Goal: Information Seeking & Learning: Learn about a topic

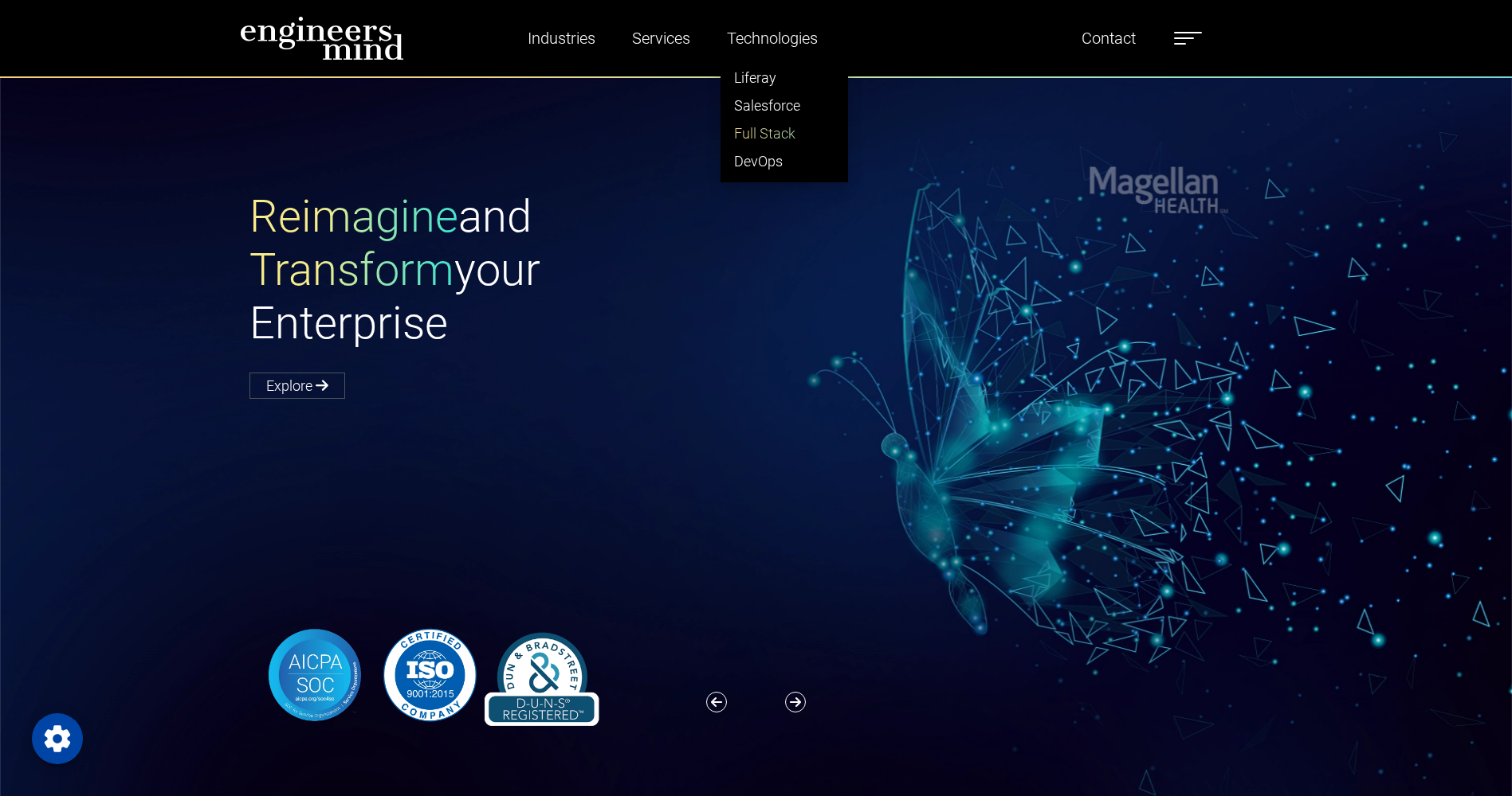
click at [772, 136] on link "Full Stack" at bounding box center [785, 133] width 126 height 28
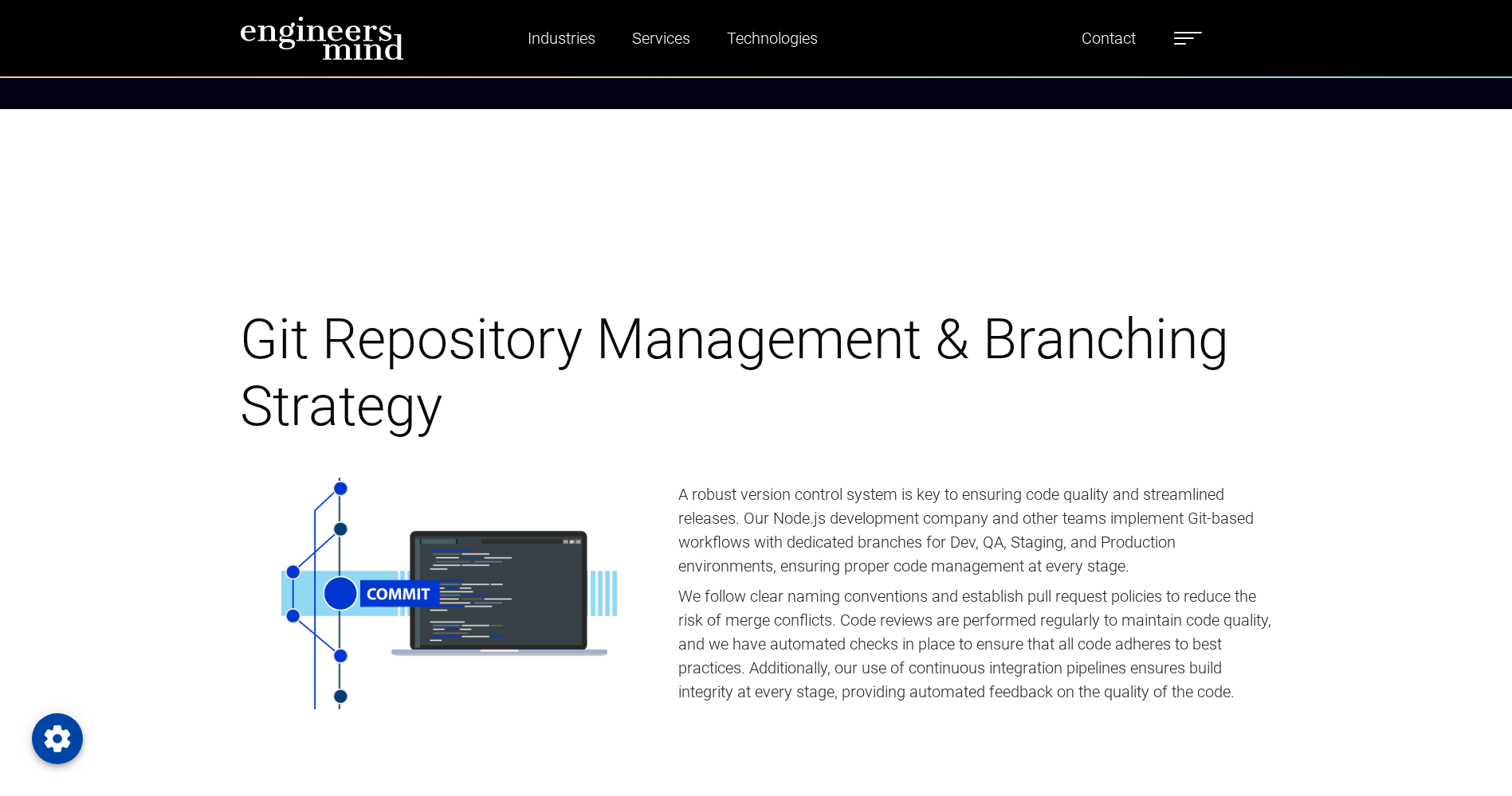
scroll to position [6338, 0]
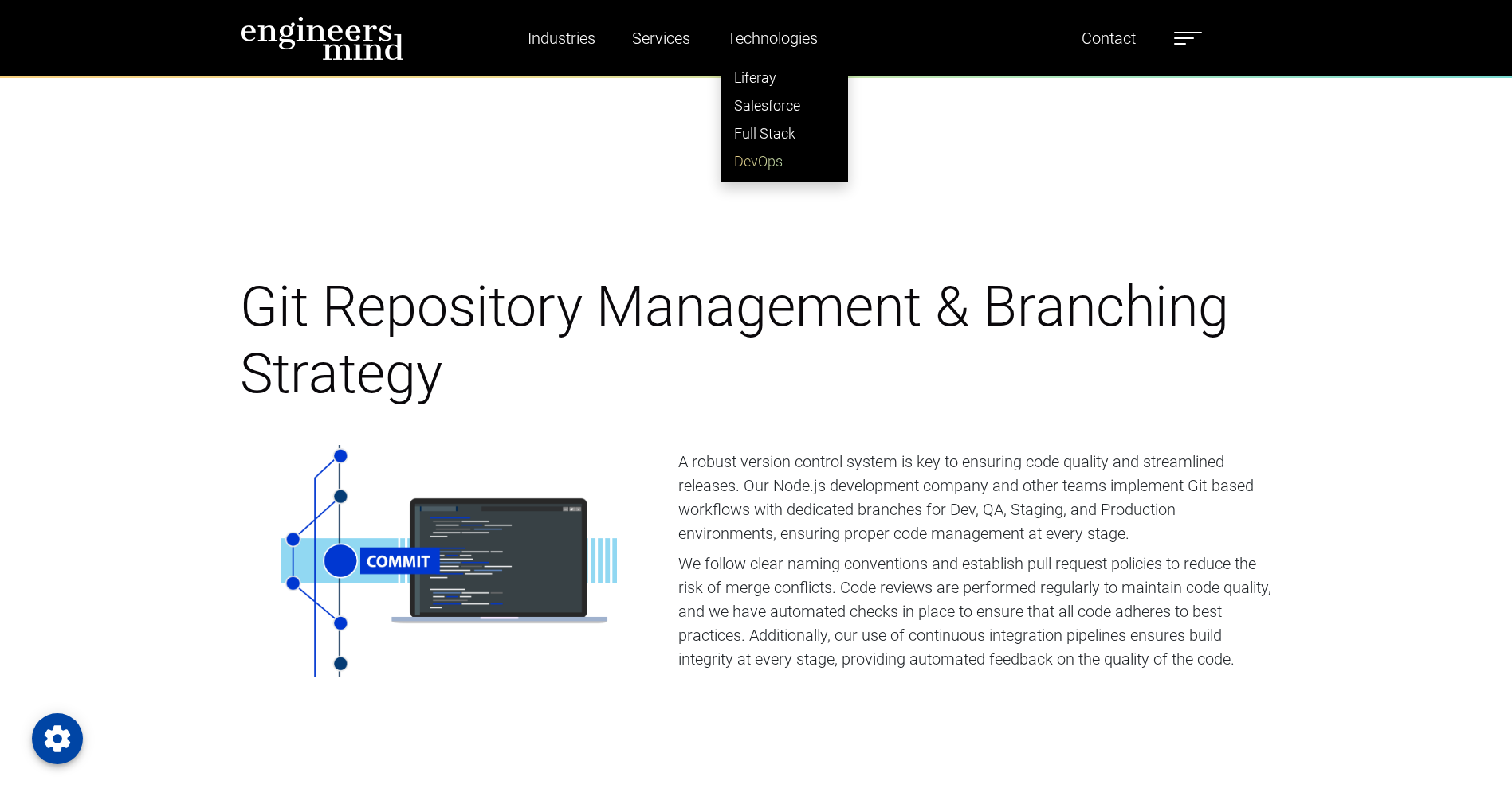
click at [759, 148] on link "DevOps" at bounding box center [785, 161] width 126 height 28
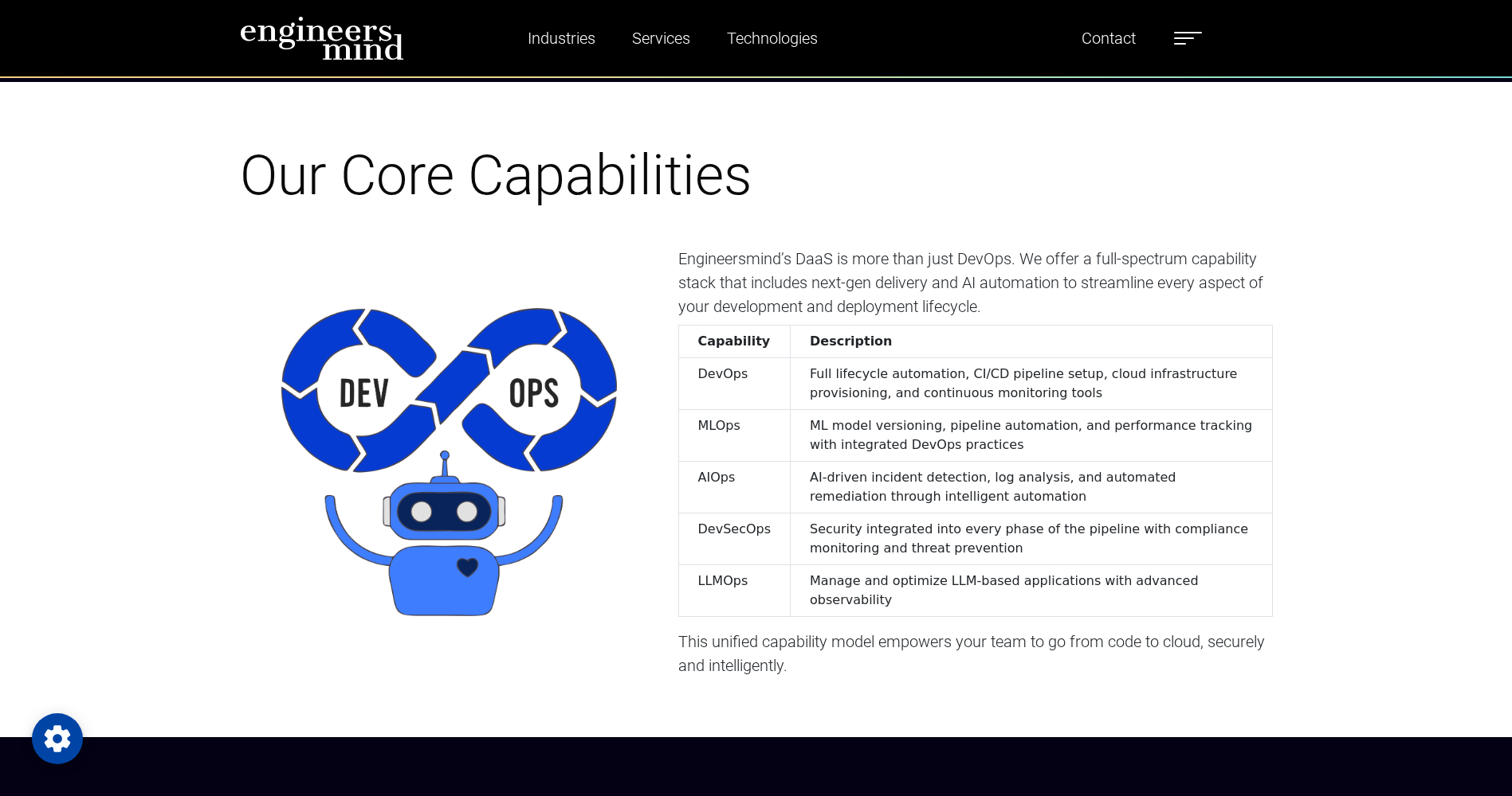
scroll to position [2834, 0]
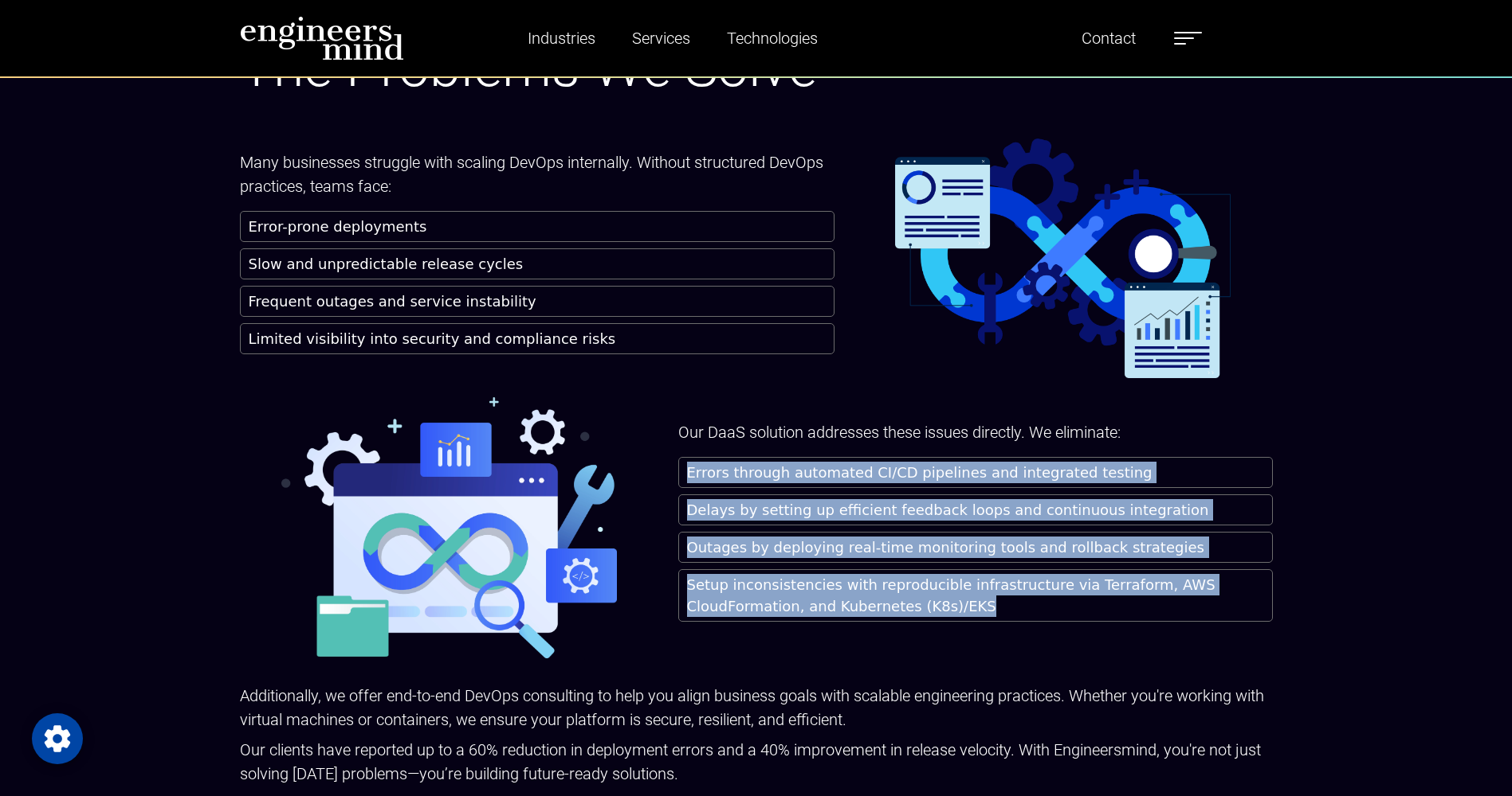
drag, startPoint x: 688, startPoint y: 358, endPoint x: 867, endPoint y: 502, distance: 229.7
click at [867, 502] on ul "Errors through automated CI/CD pipelines and integrated testing Delays by setti…" at bounding box center [975, 539] width 594 height 165
click at [599, 398] on img at bounding box center [449, 528] width 336 height 261
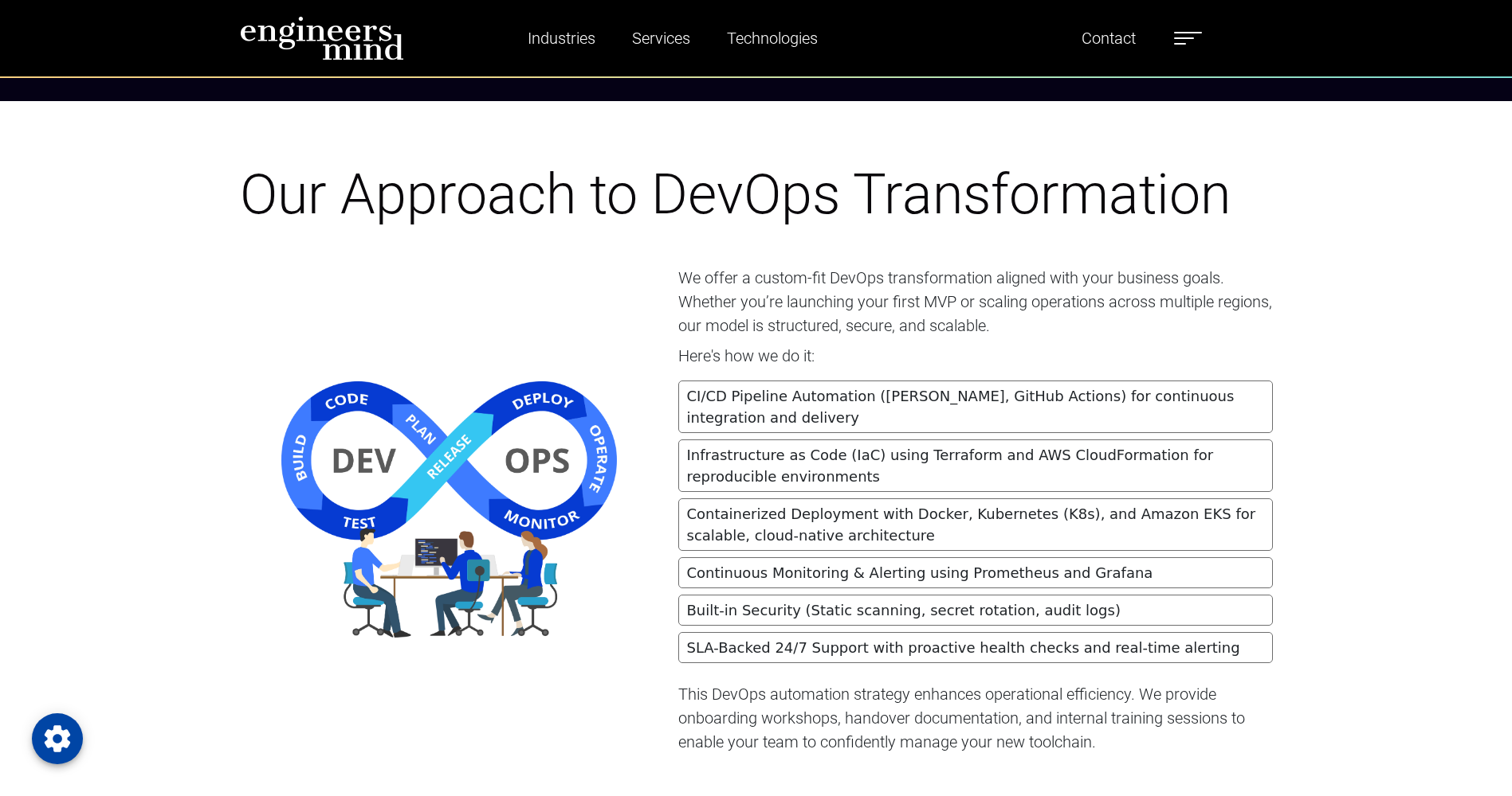
scroll to position [3471, 0]
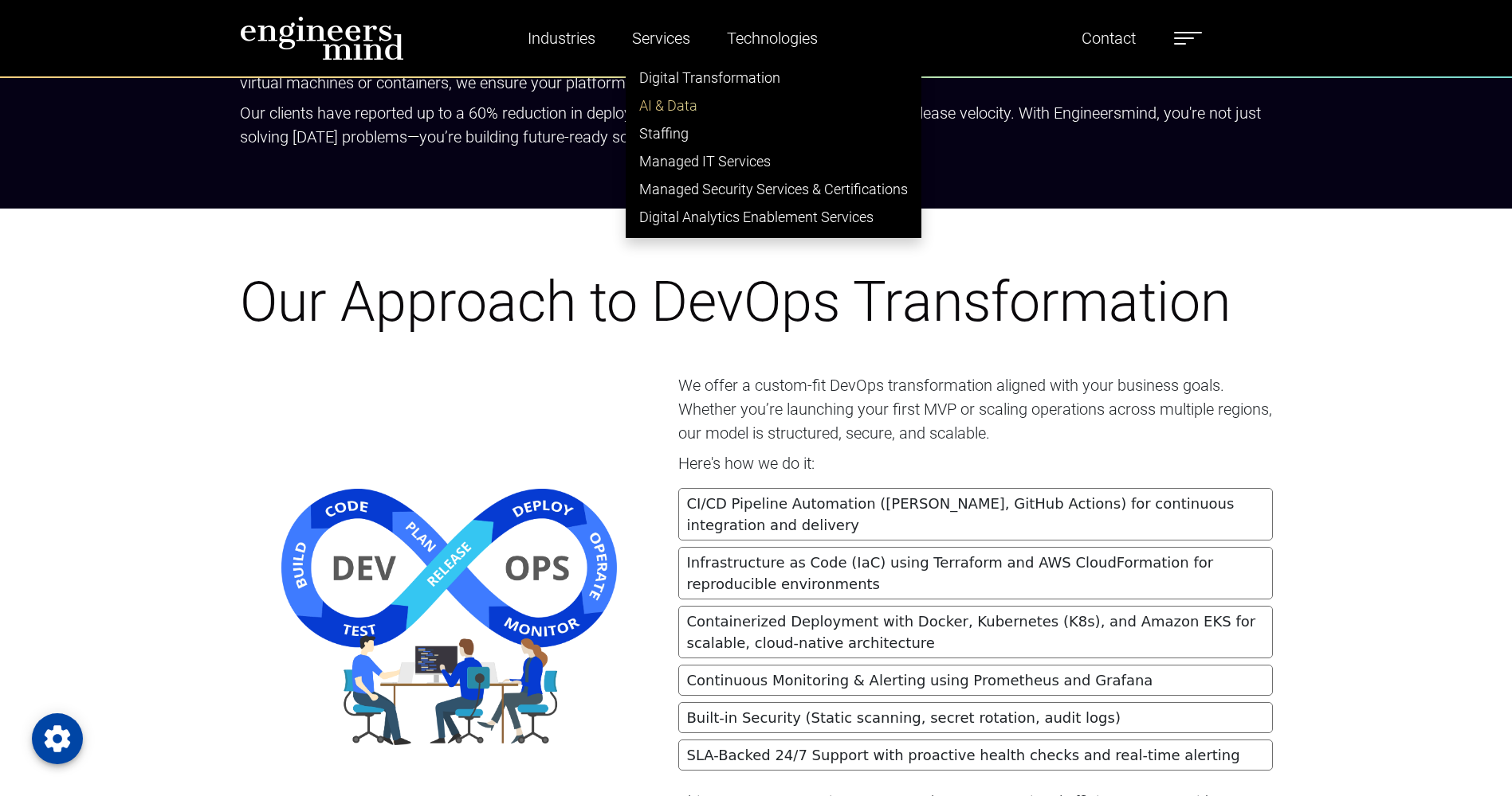
click at [673, 98] on link "AI & Data" at bounding box center [774, 106] width 294 height 28
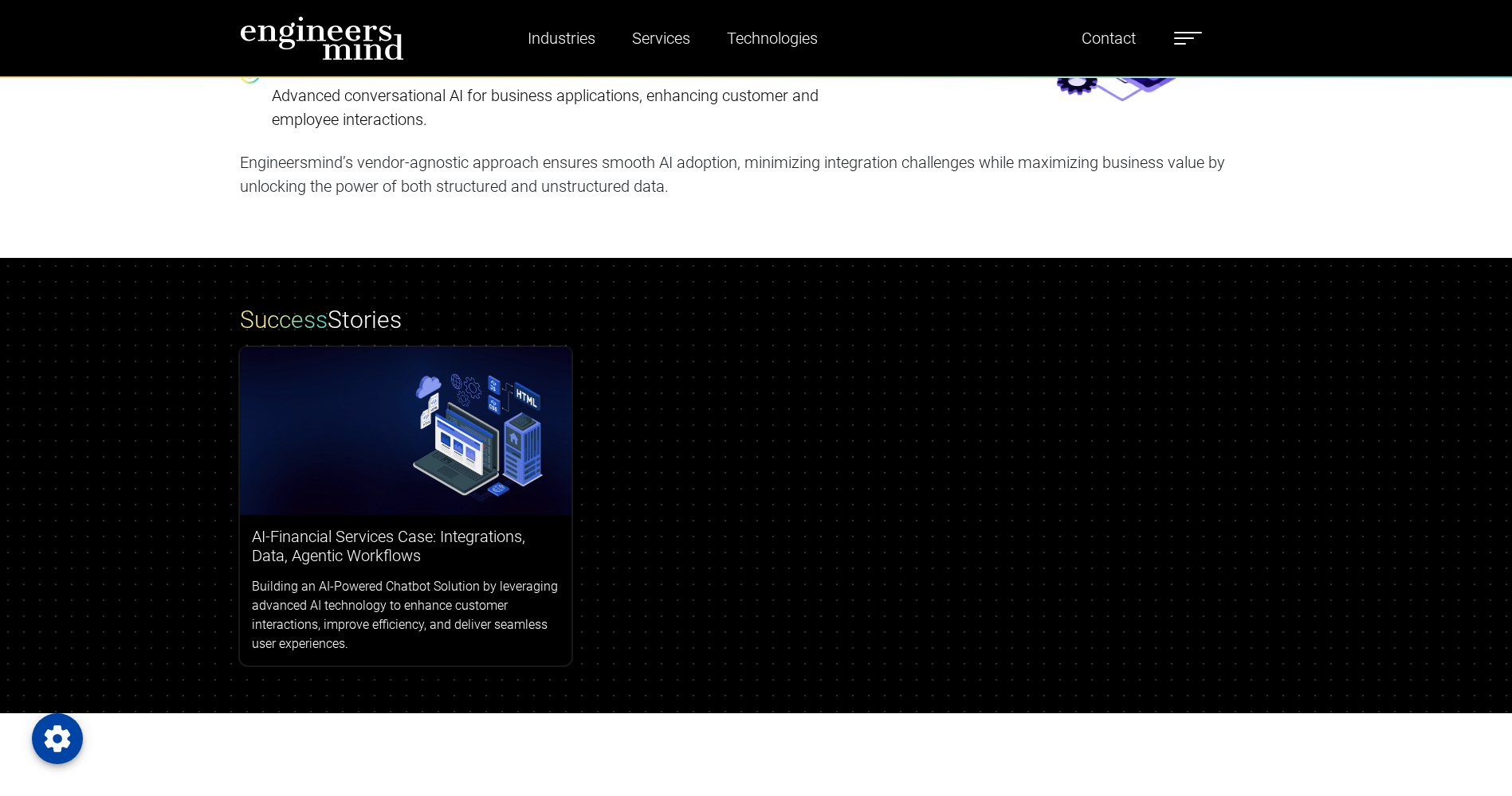
scroll to position [5527, 0]
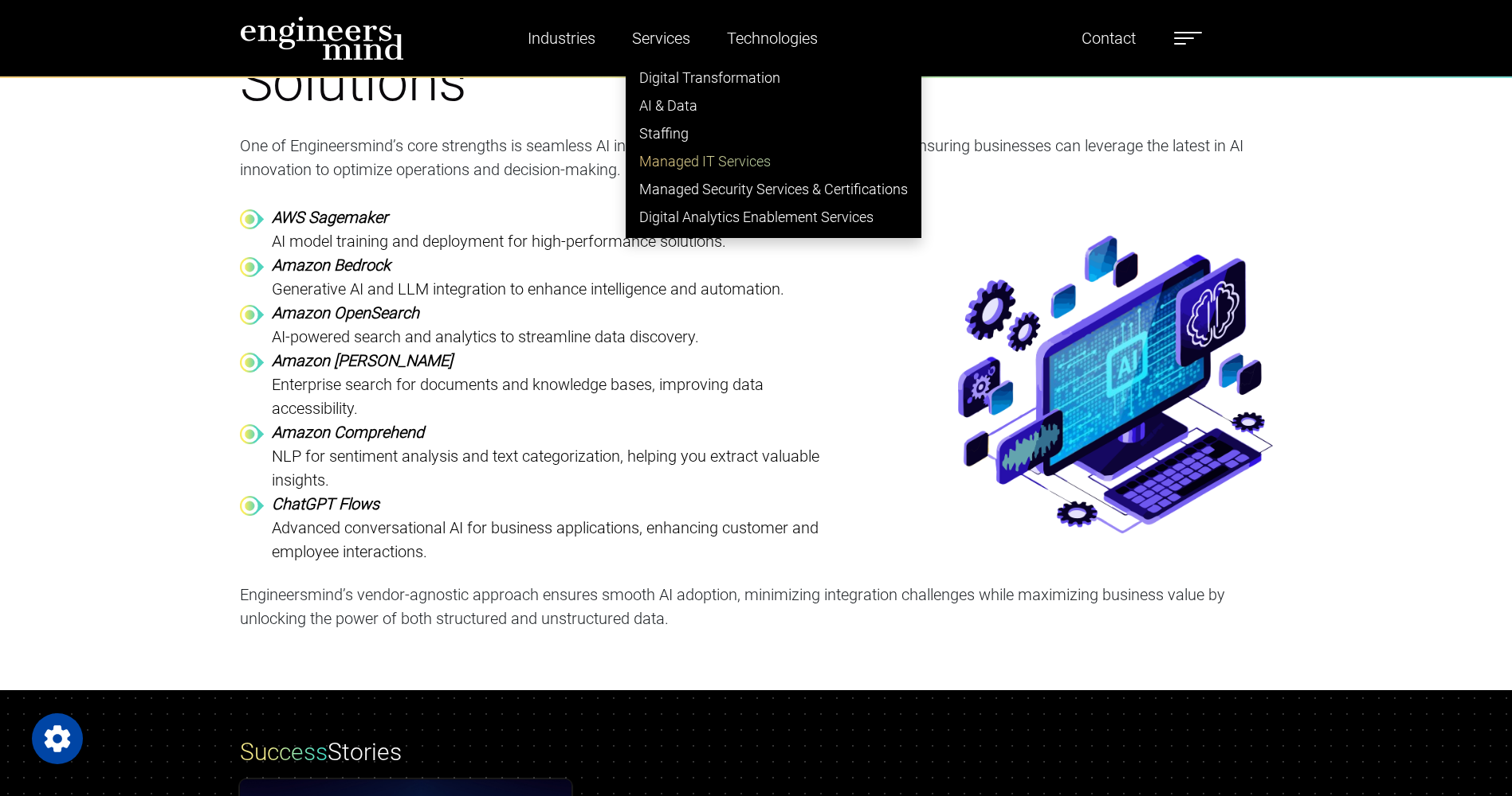
click at [691, 156] on link "Managed IT Services" at bounding box center [774, 161] width 294 height 28
